Goal: Information Seeking & Learning: Learn about a topic

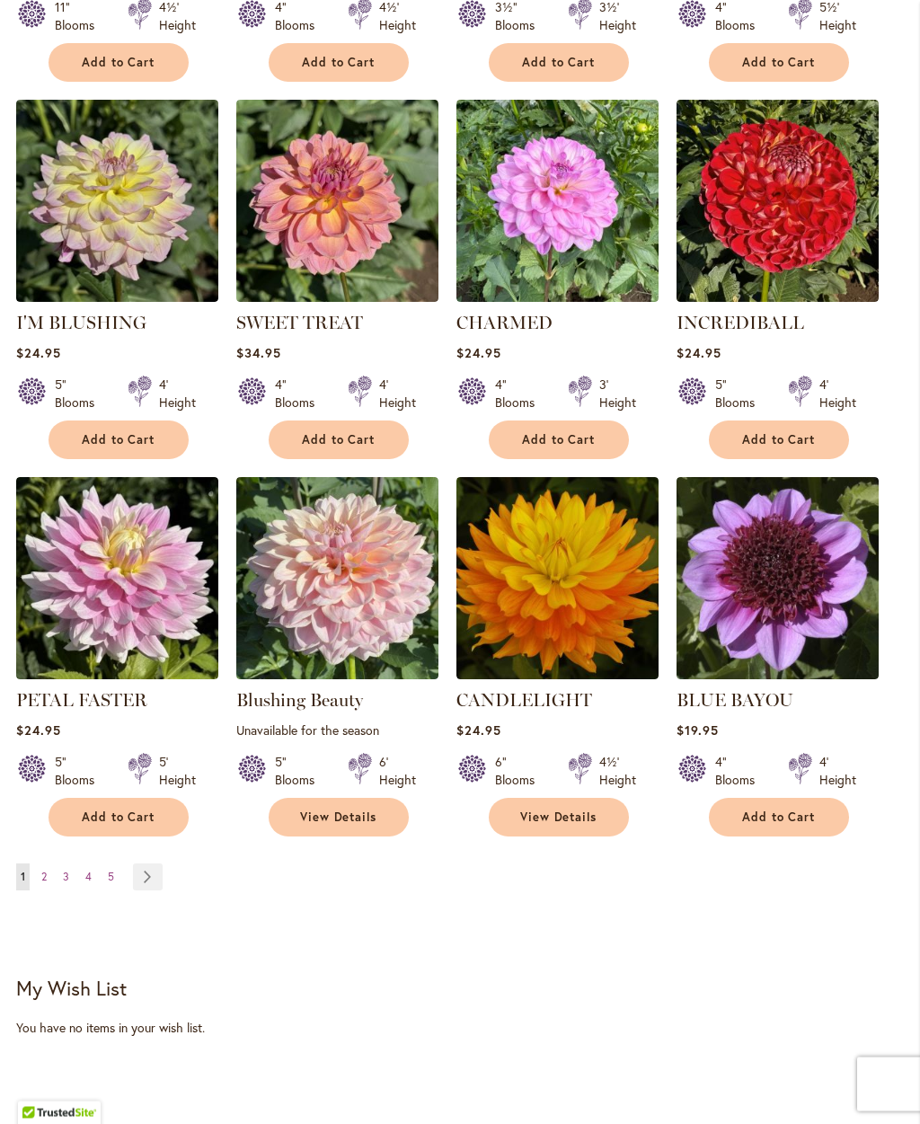
scroll to position [1098, 0]
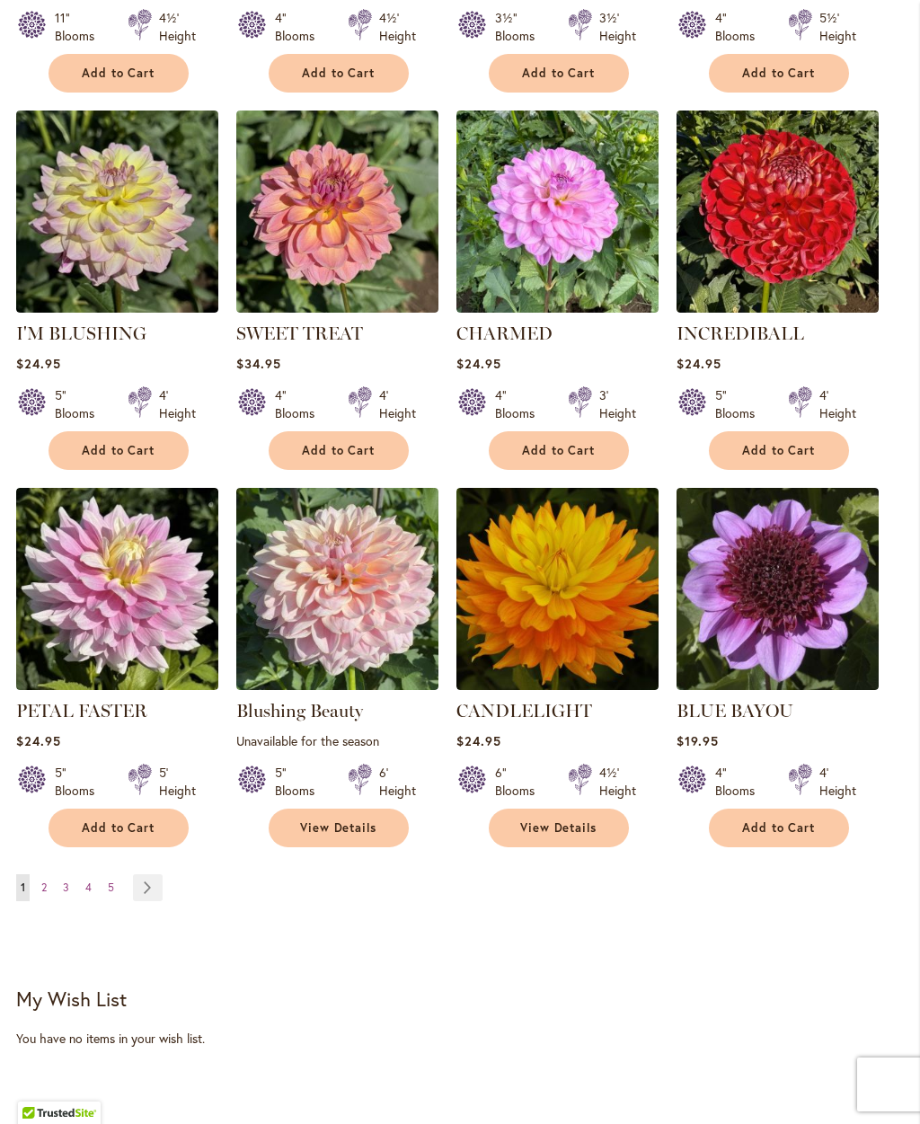
click at [146, 894] on link "Page Next" at bounding box center [148, 887] width 30 height 27
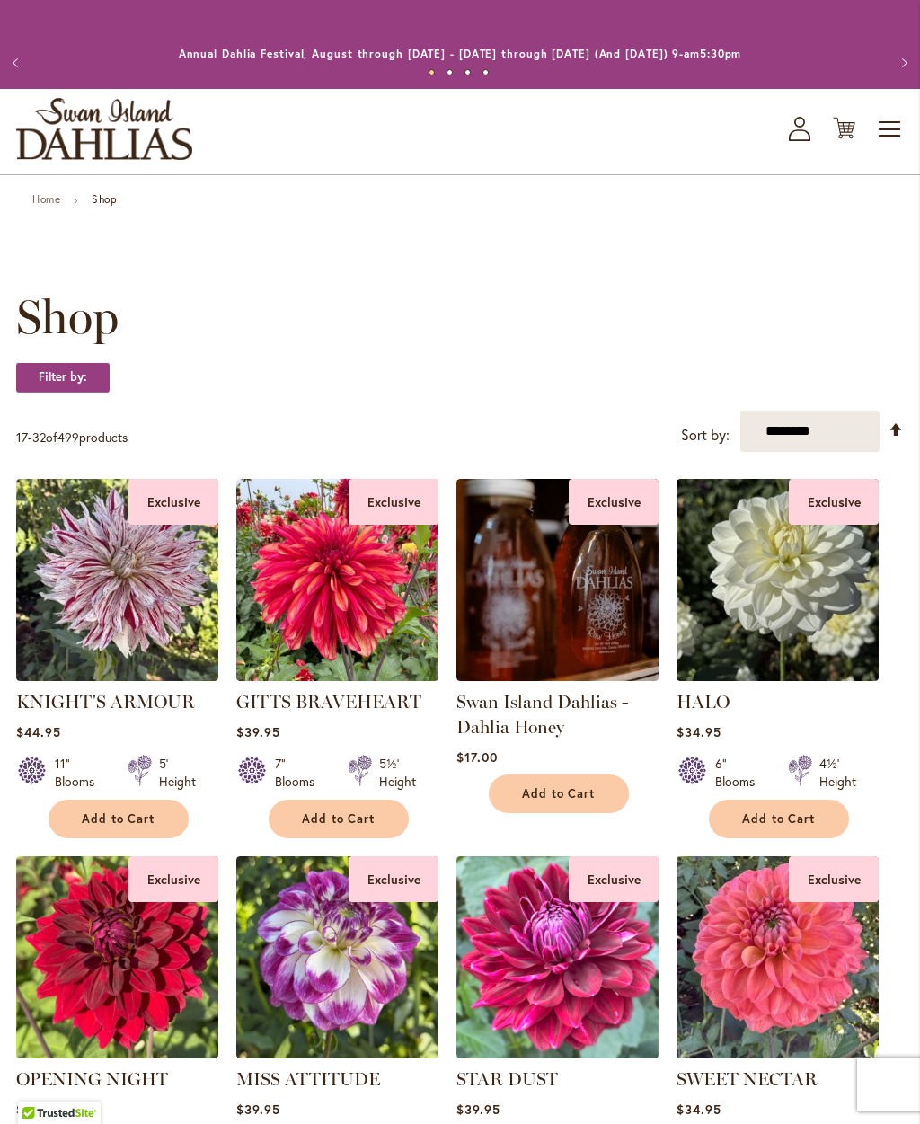
click at [337, 600] on img at bounding box center [337, 580] width 202 height 202
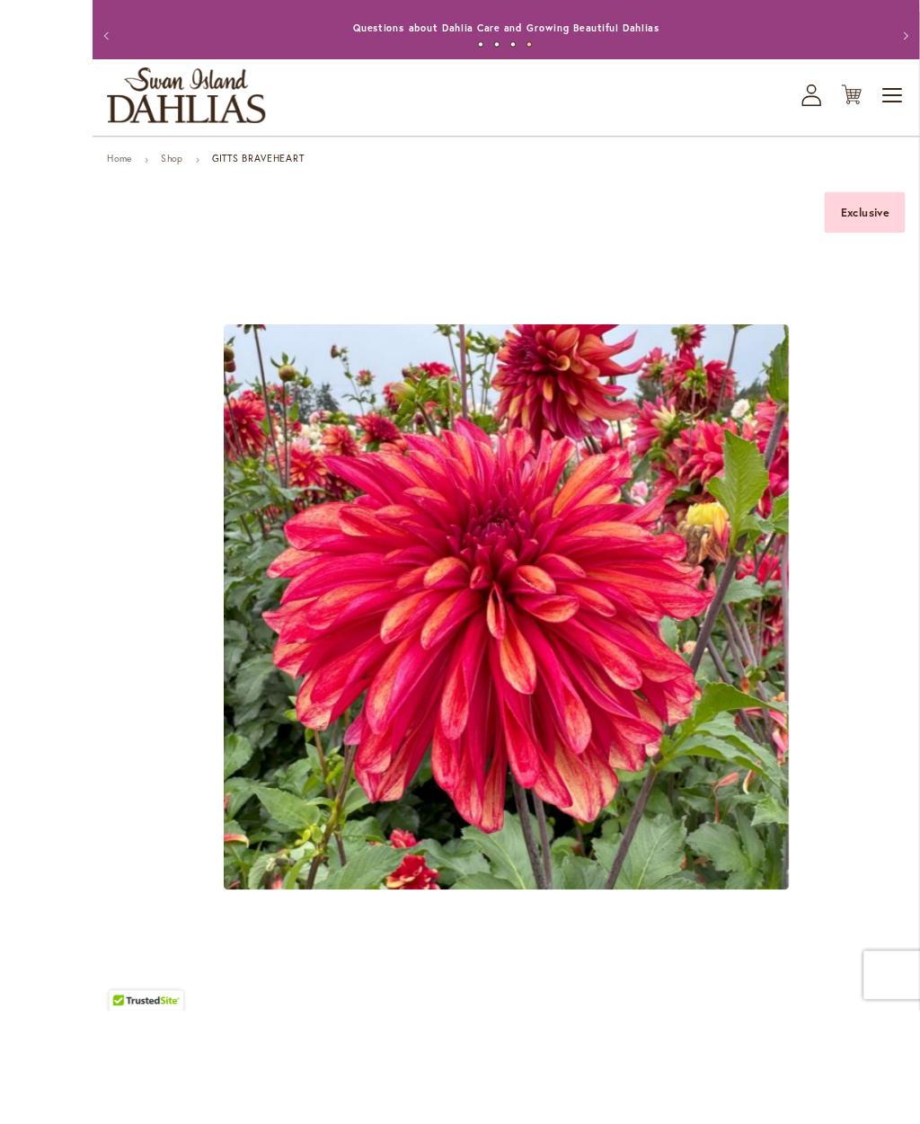
scroll to position [143, 0]
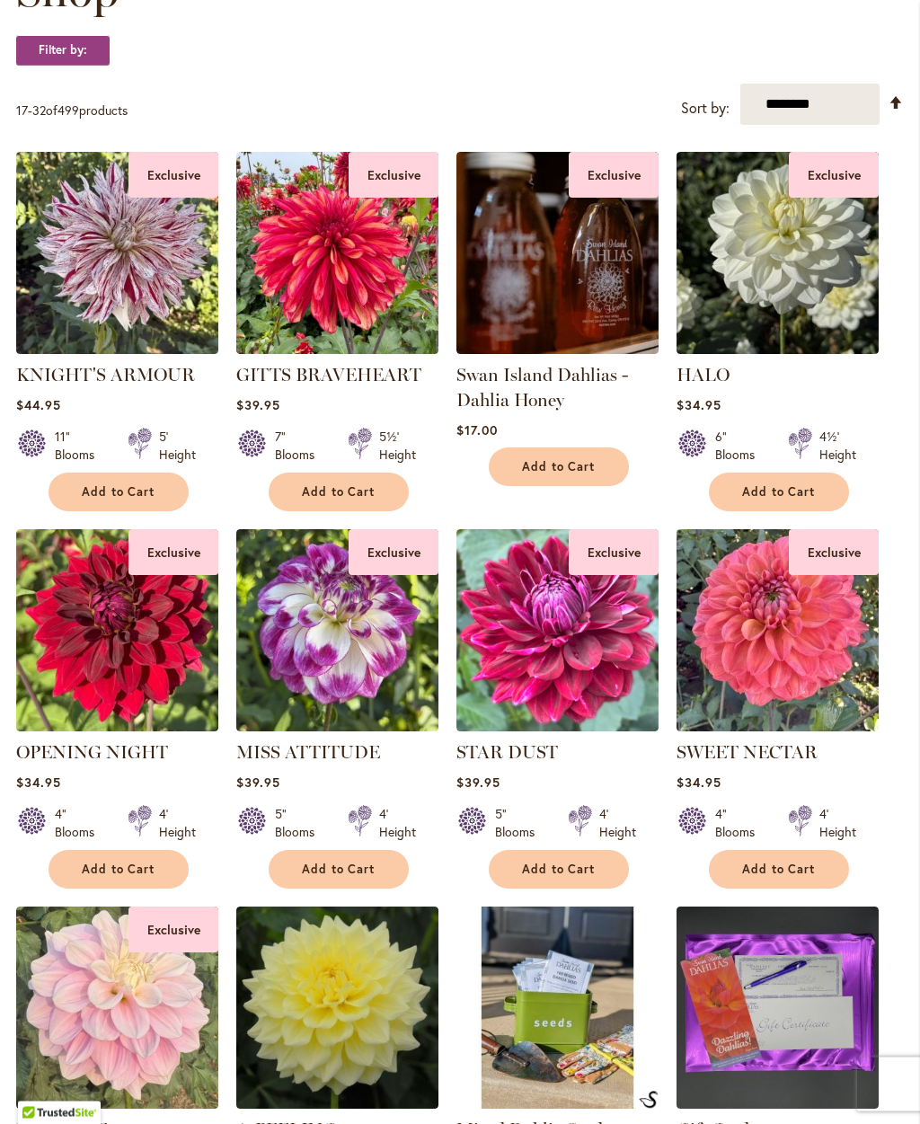
scroll to position [327, 0]
click at [607, 659] on img at bounding box center [557, 630] width 202 height 202
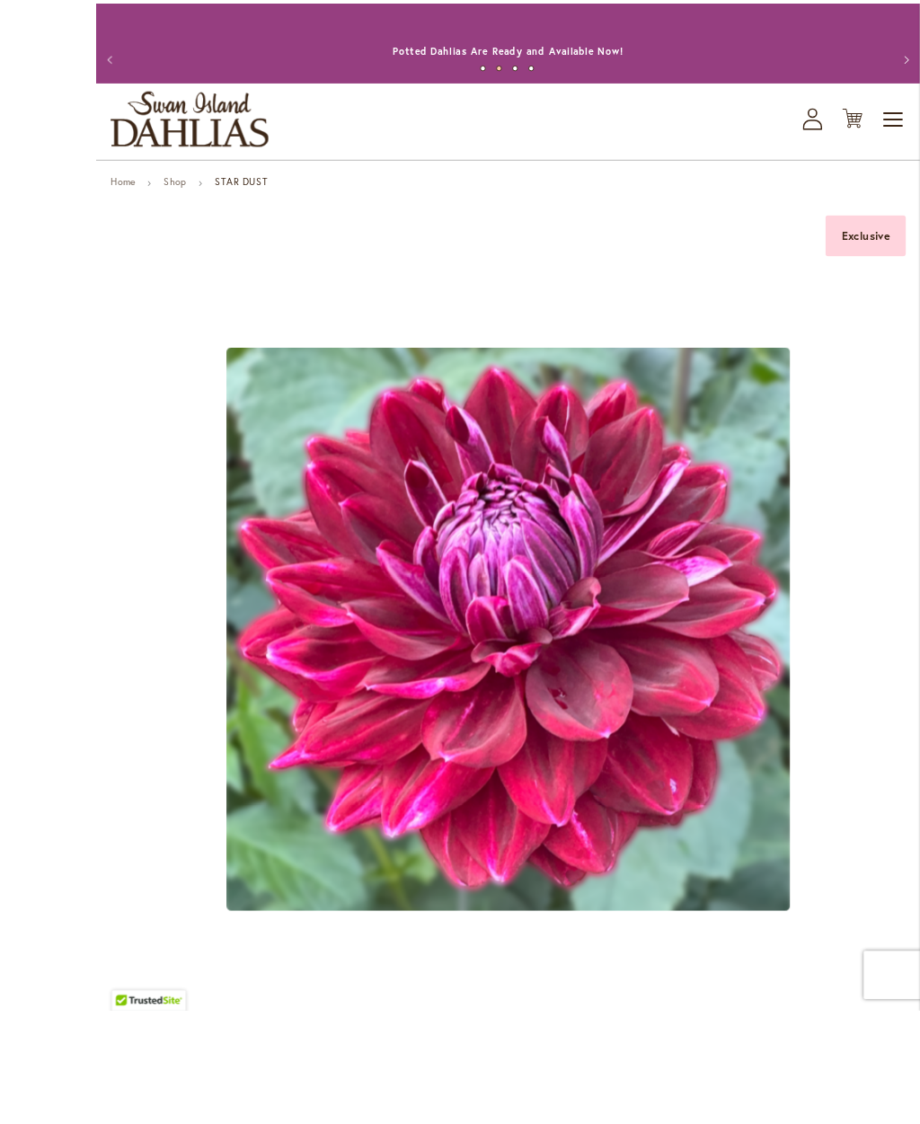
scroll to position [95, 0]
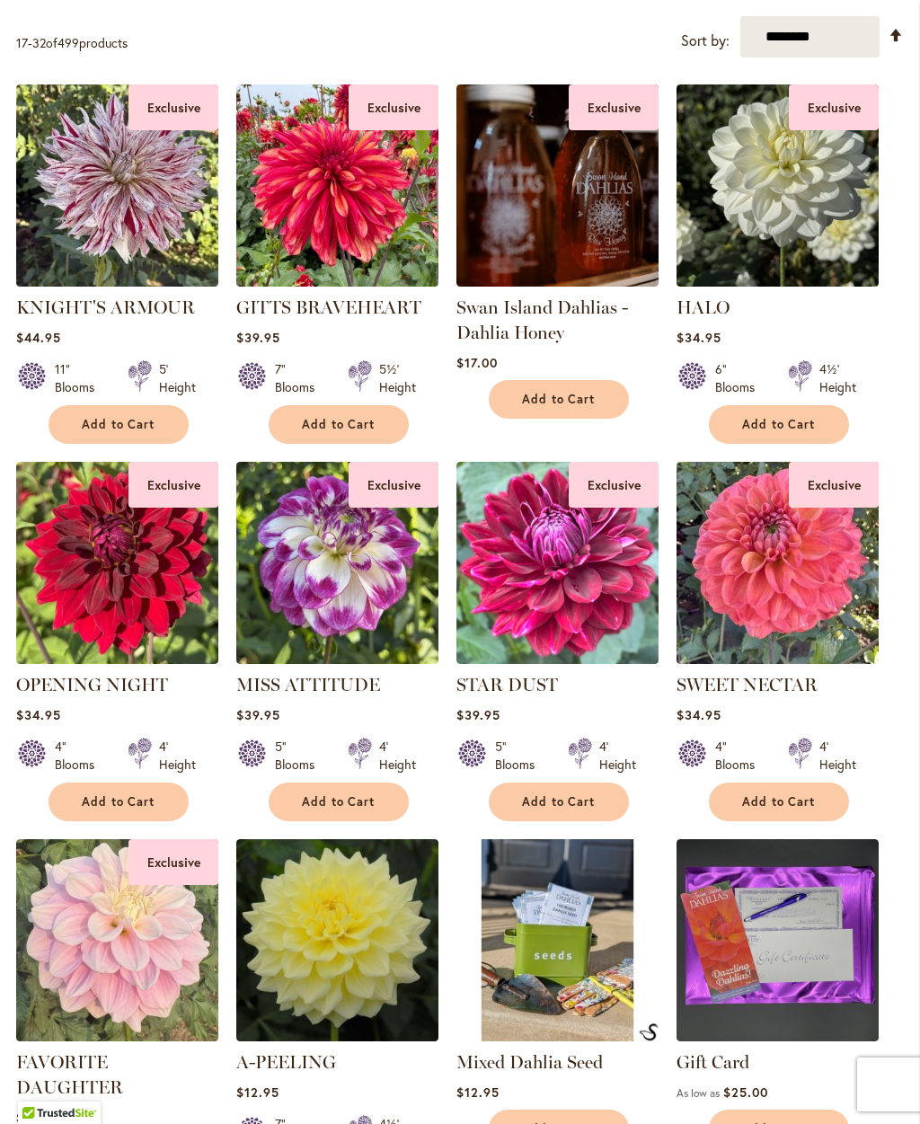
scroll to position [394, 0]
click at [353, 594] on img at bounding box center [337, 563] width 202 height 202
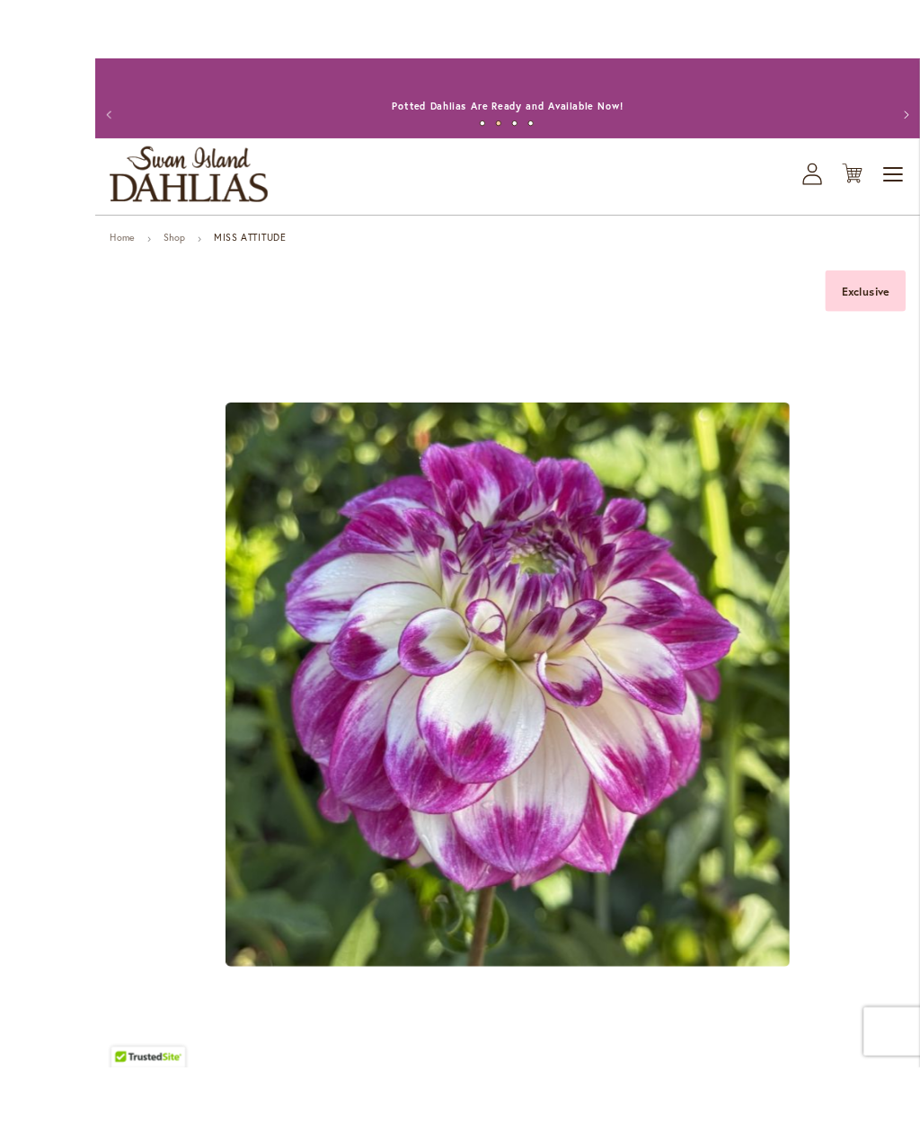
scroll to position [94, 0]
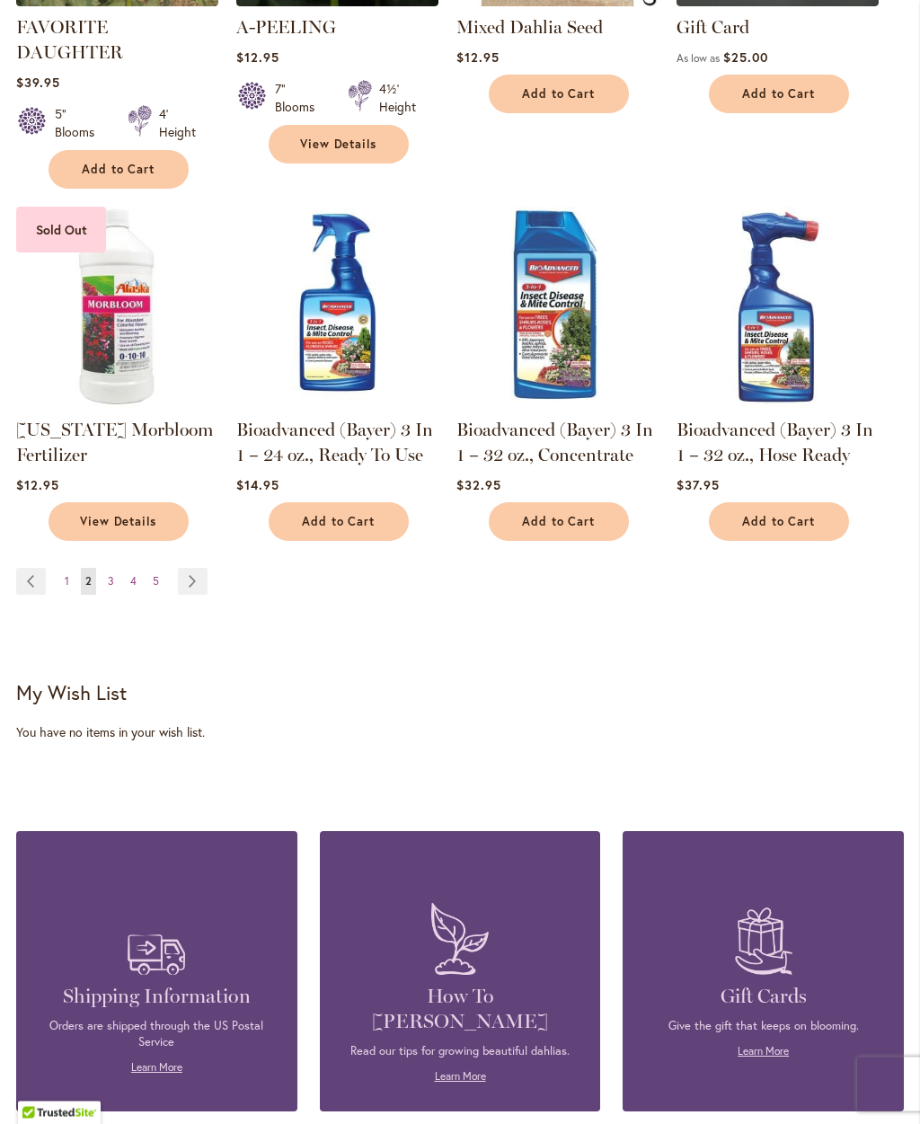
scroll to position [1430, 0]
click at [199, 568] on link "Page Next" at bounding box center [193, 581] width 30 height 27
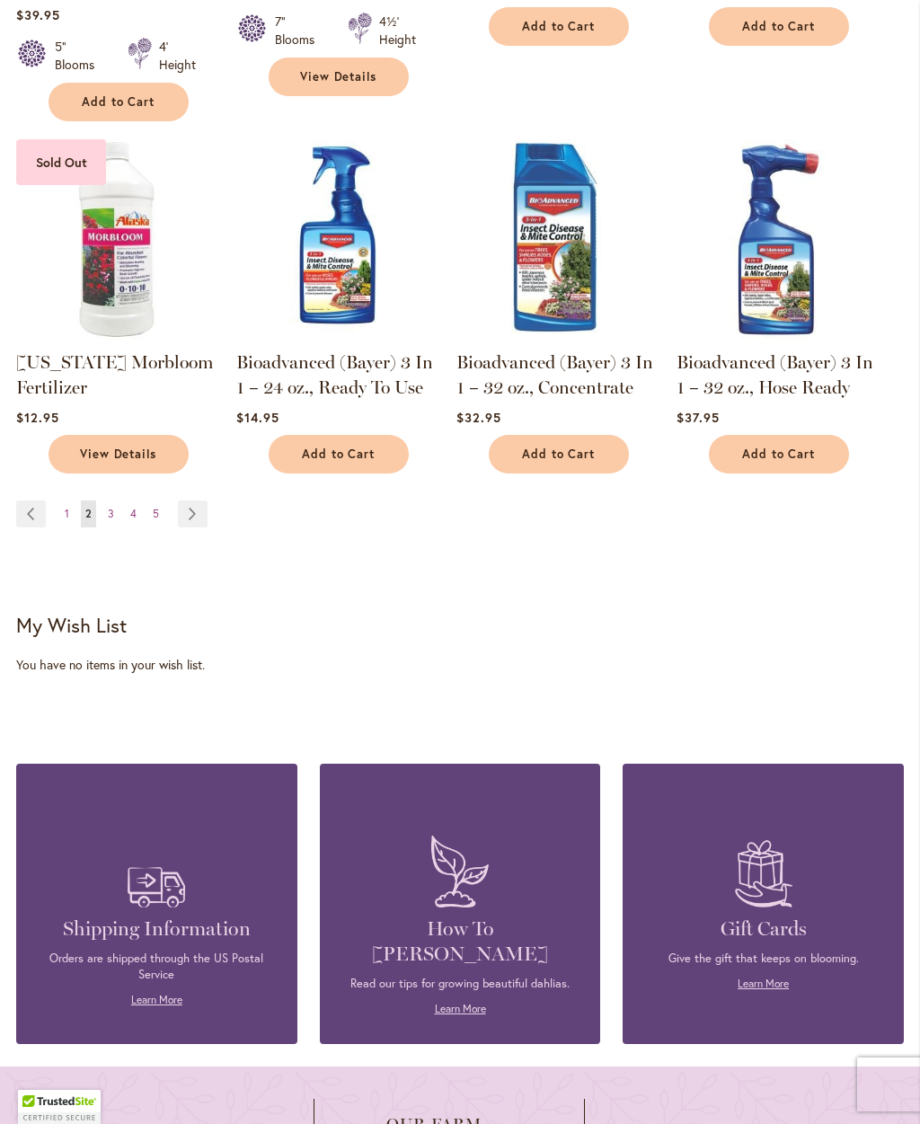
scroll to position [1497, 0]
click at [423, 218] on img at bounding box center [337, 240] width 202 height 202
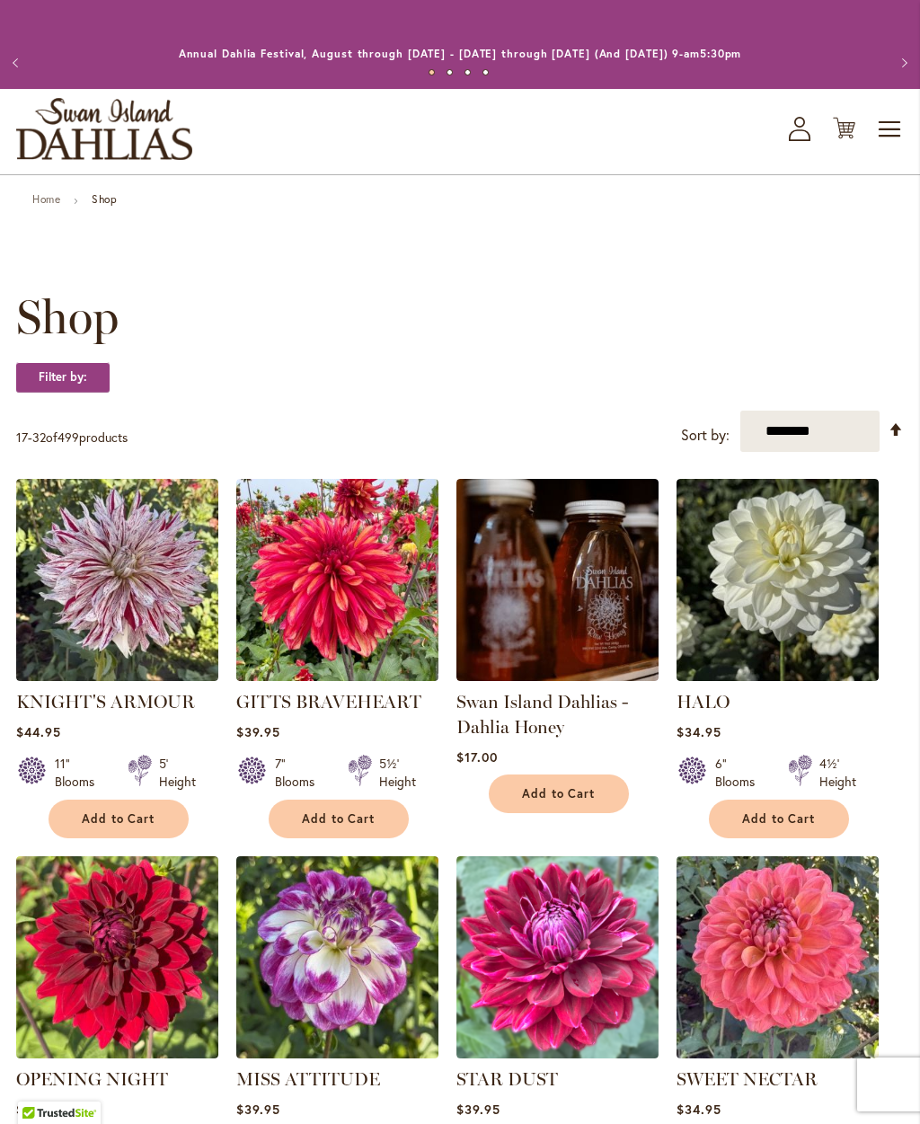
scroll to position [1497, 0]
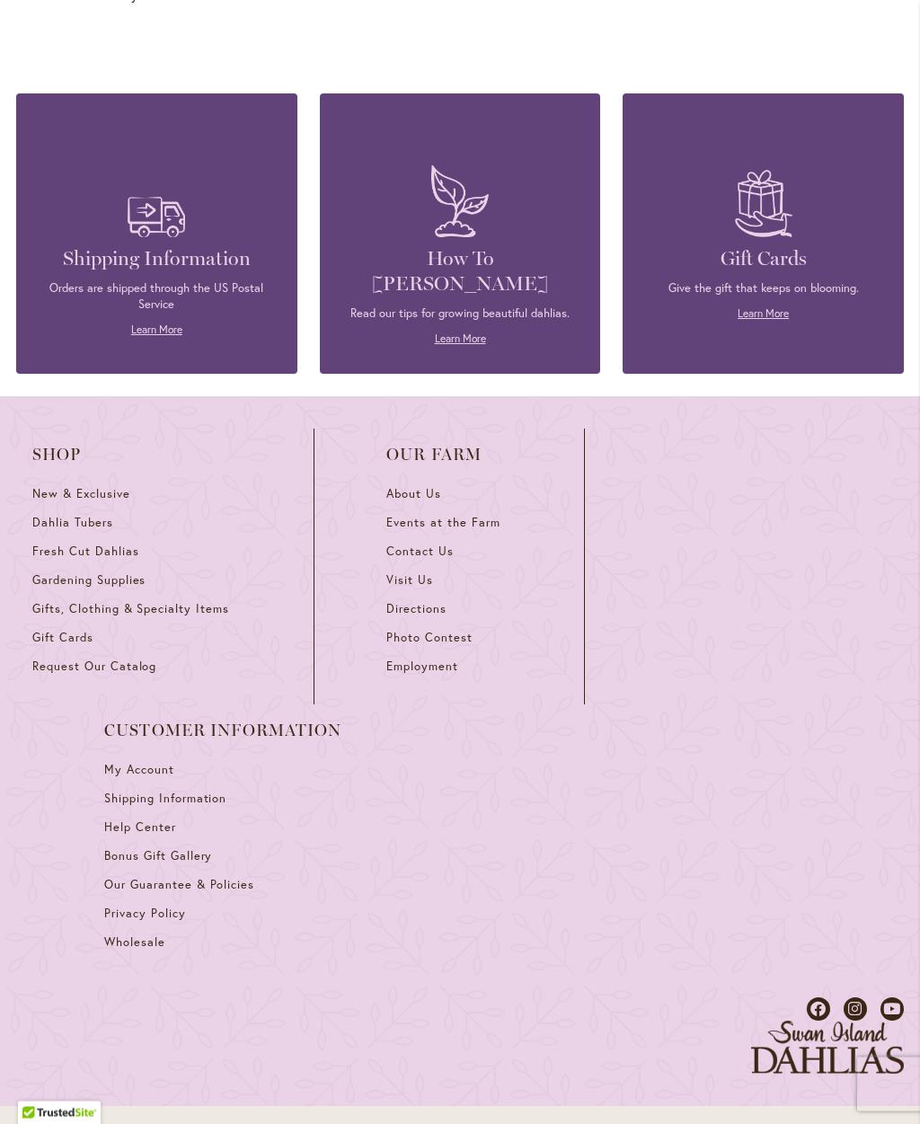
scroll to position [2144, 0]
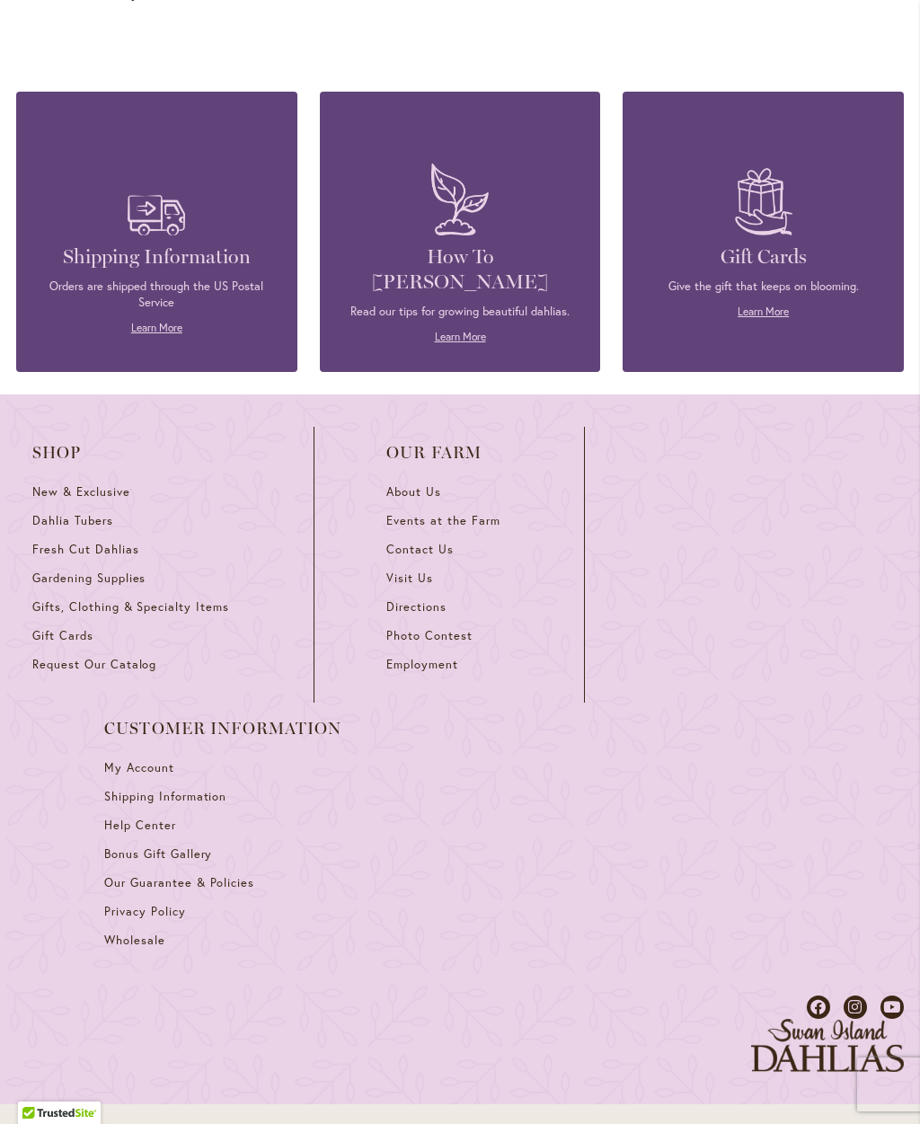
click at [95, 513] on span "Dahlia Tubers" at bounding box center [72, 520] width 81 height 15
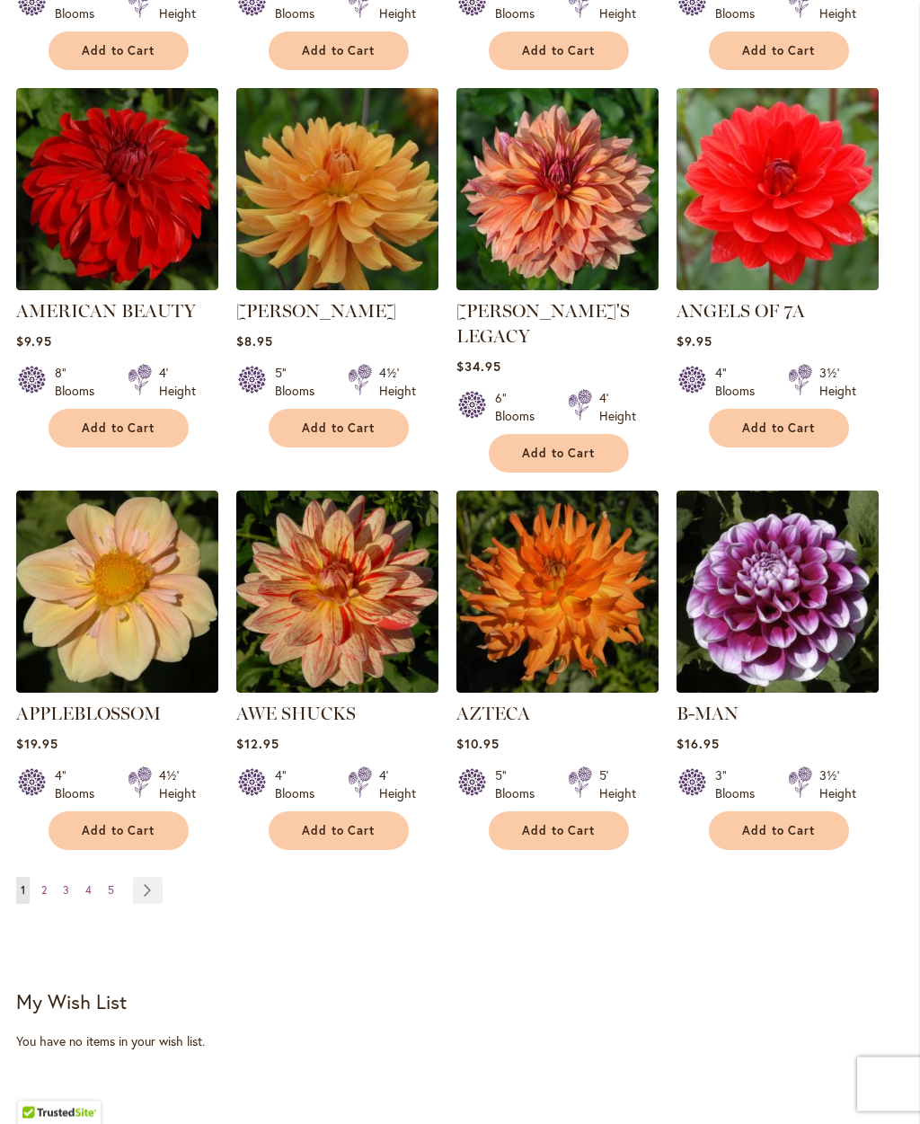
scroll to position [1400, 0]
click at [154, 877] on link "Page Next" at bounding box center [148, 890] width 30 height 27
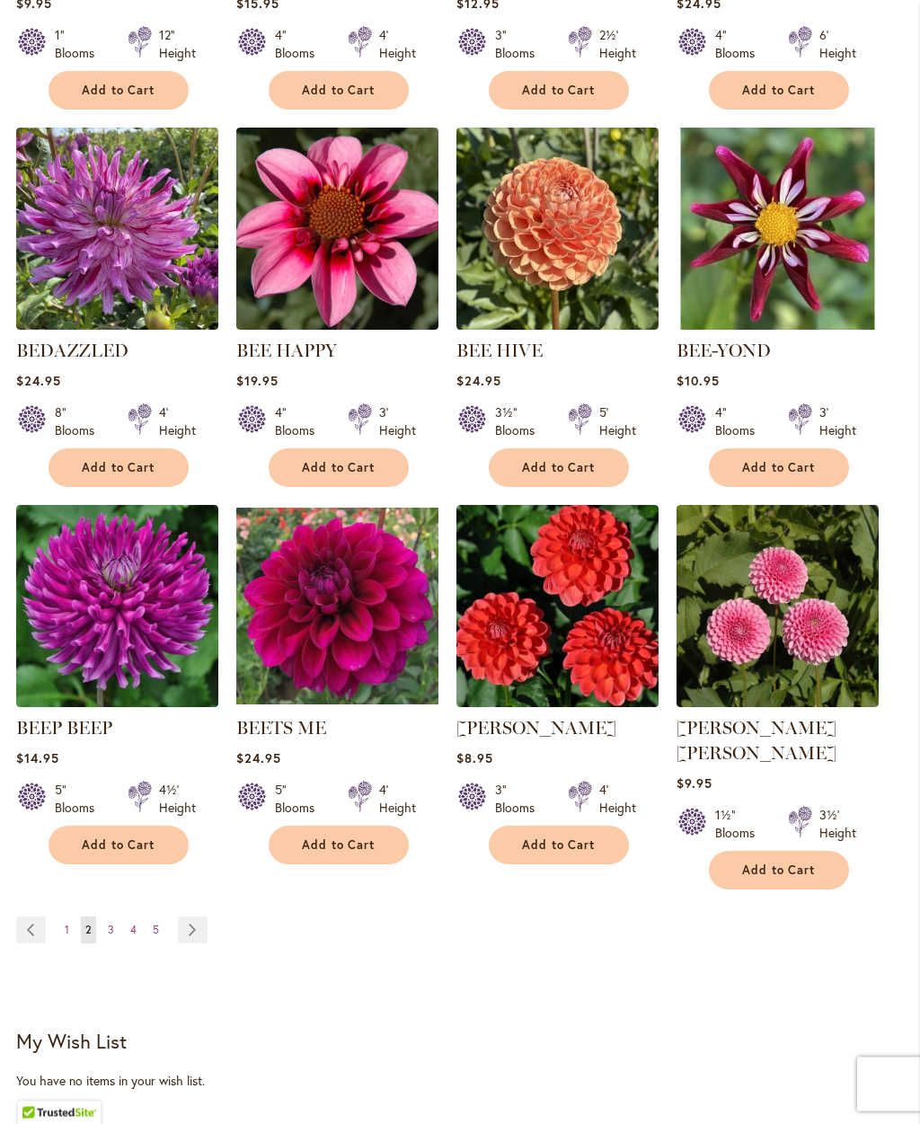
scroll to position [1360, 0]
click at [196, 916] on link "Page Next" at bounding box center [193, 929] width 30 height 27
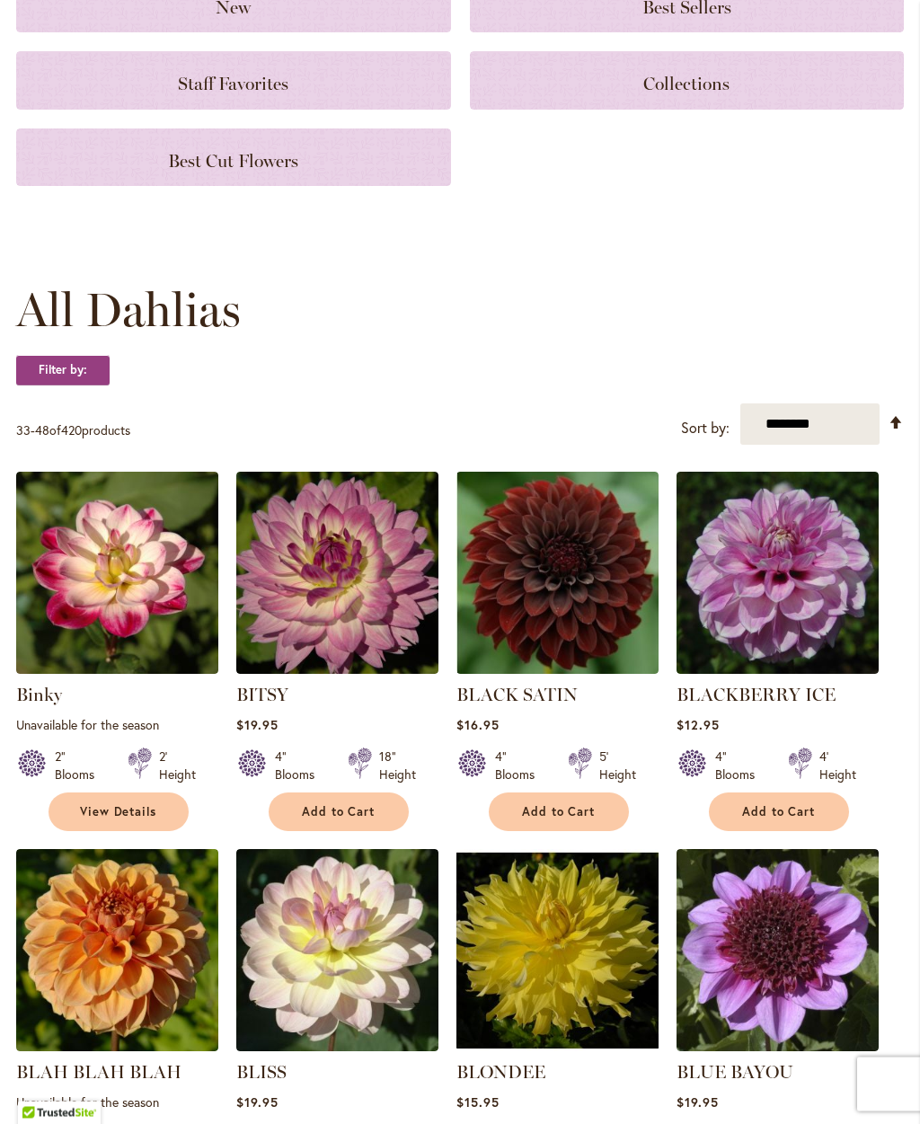
scroll to position [269, 0]
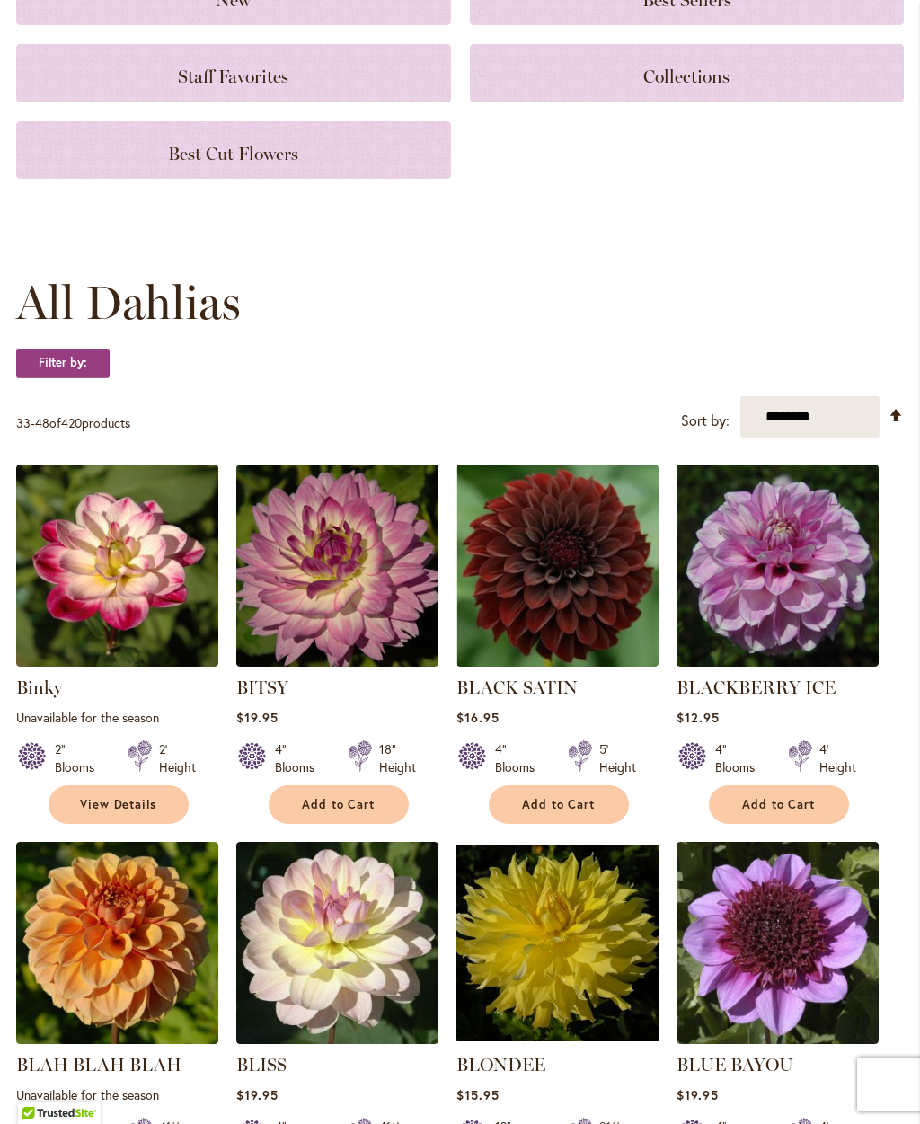
click at [574, 588] on img at bounding box center [557, 566] width 202 height 202
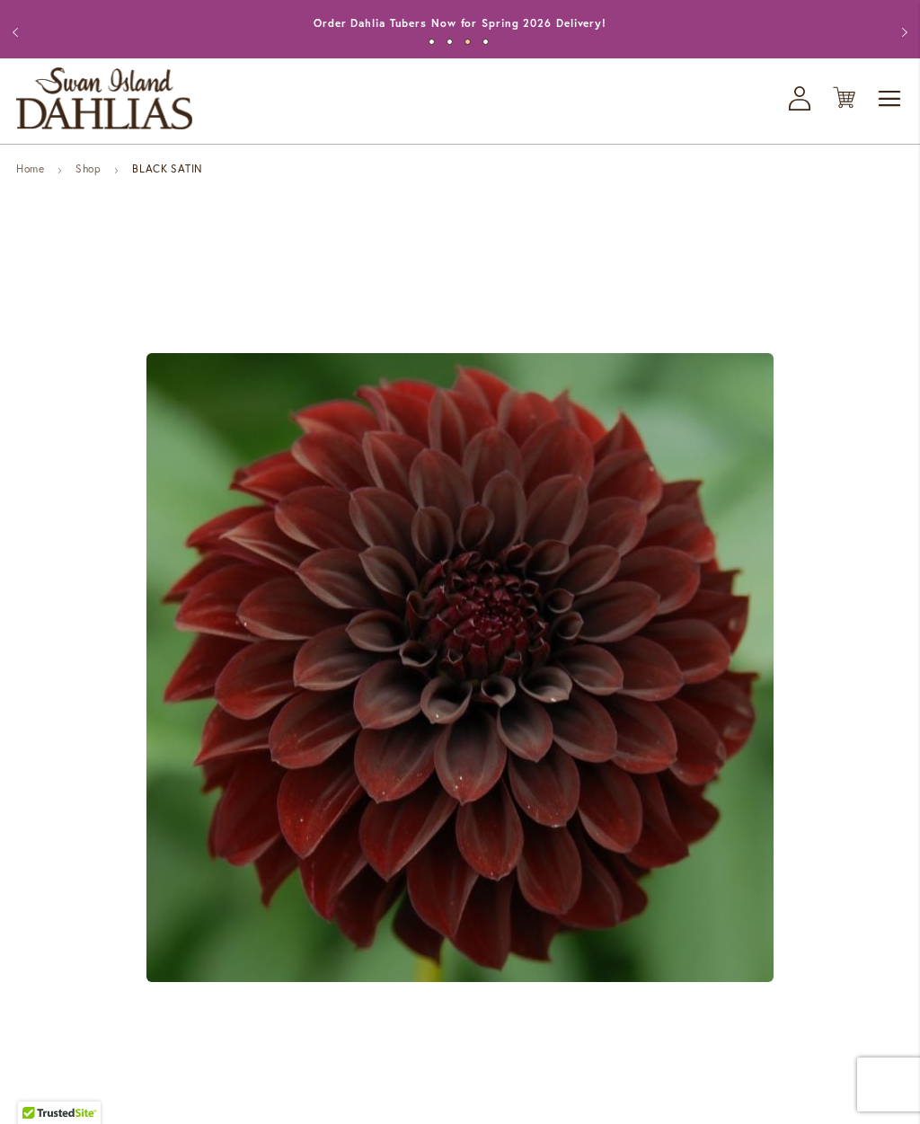
scroll to position [22, 0]
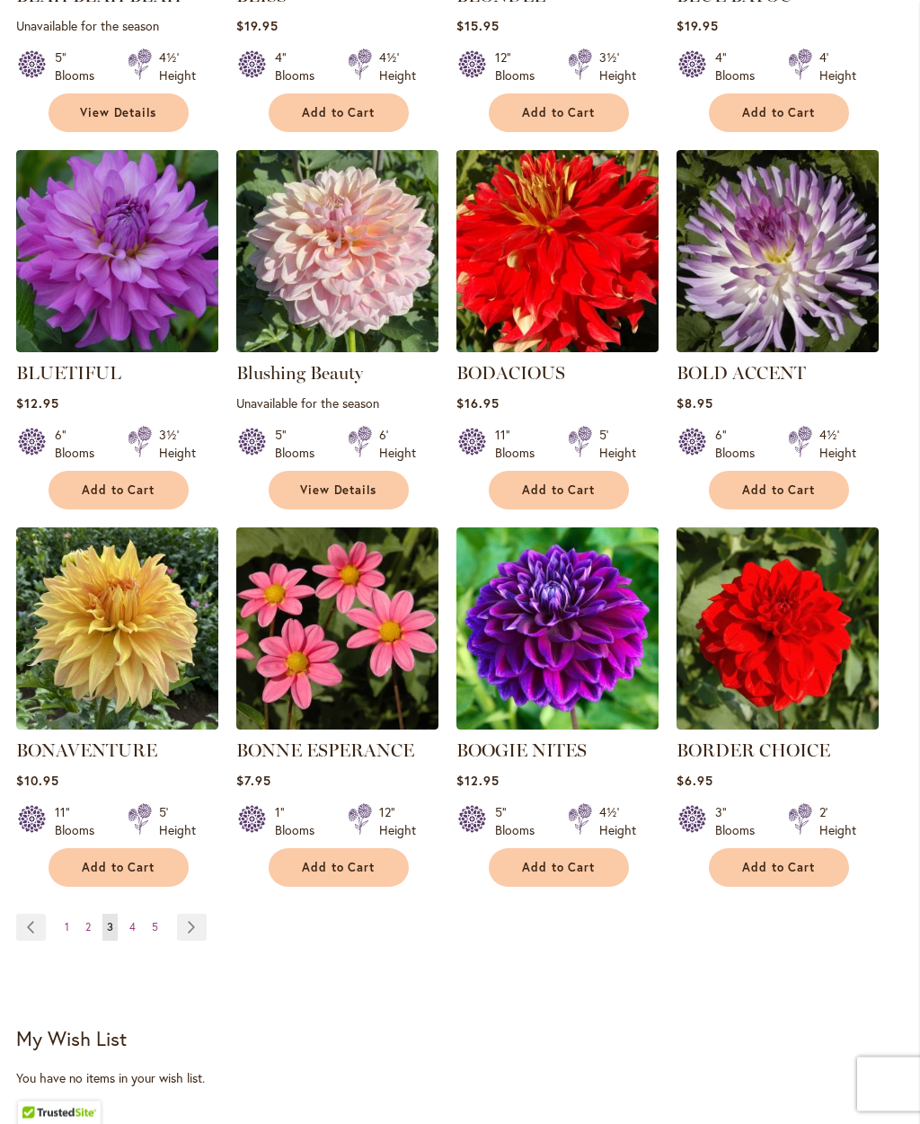
scroll to position [1338, 0]
click at [197, 926] on link "Page Next" at bounding box center [192, 927] width 30 height 27
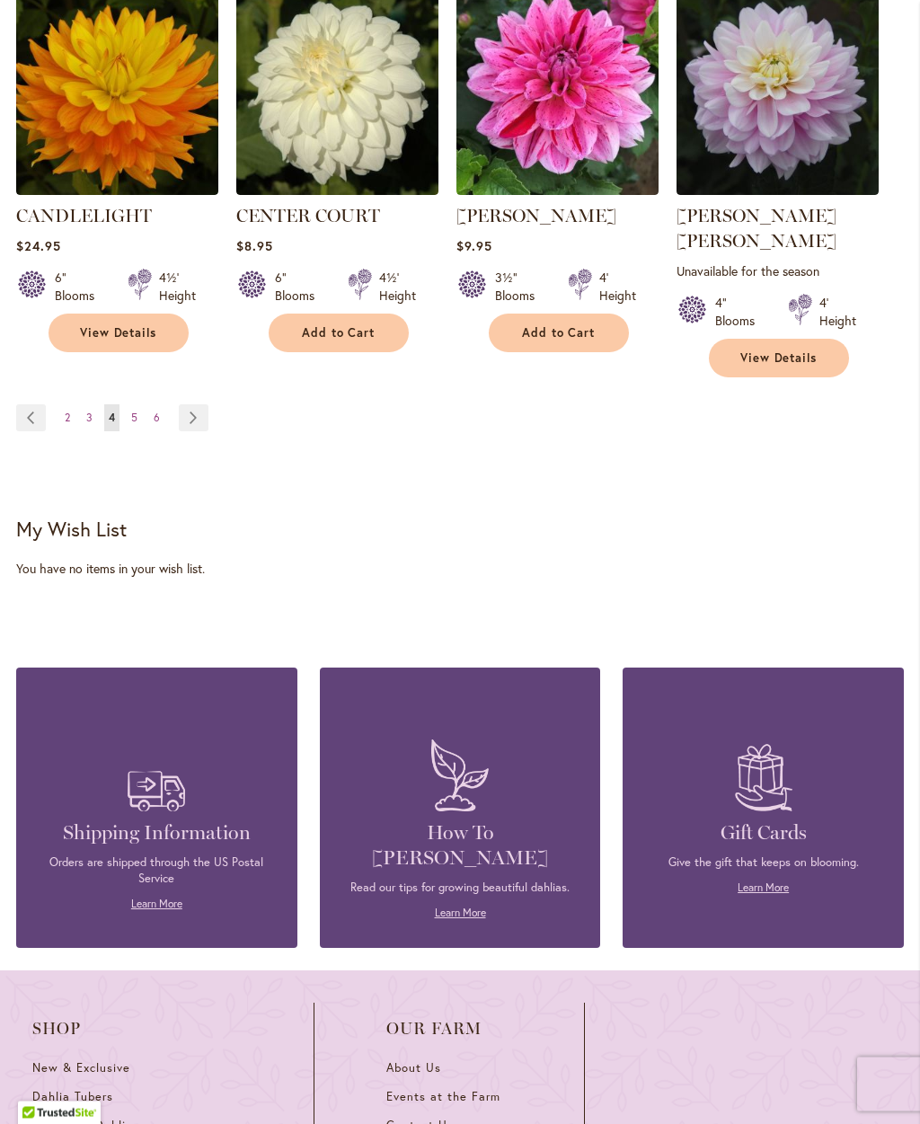
scroll to position [1898, 0]
click at [199, 404] on link "Page Next" at bounding box center [194, 417] width 30 height 27
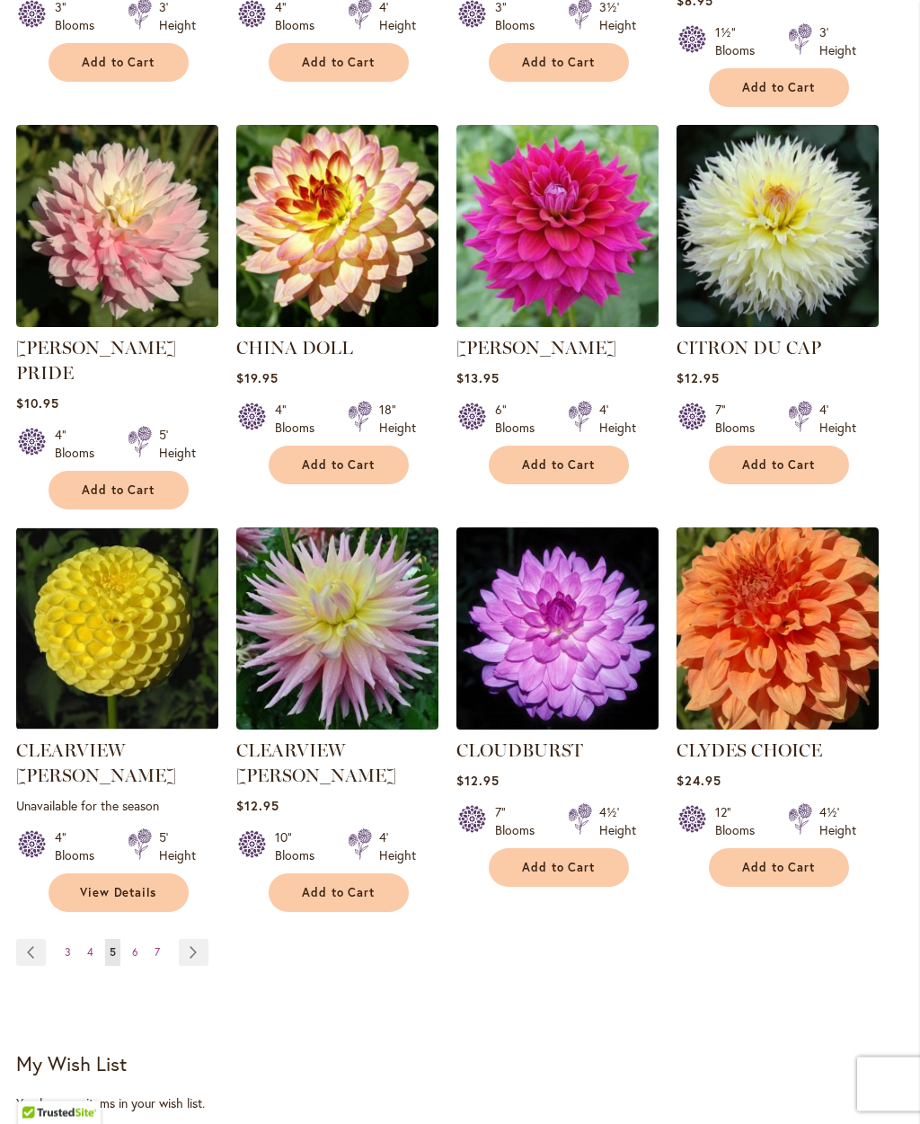
scroll to position [1388, 0]
